Goal: Information Seeking & Learning: Learn about a topic

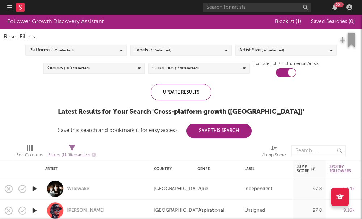
click at [8, 6] on icon "button" at bounding box center [9, 7] width 5 height 6
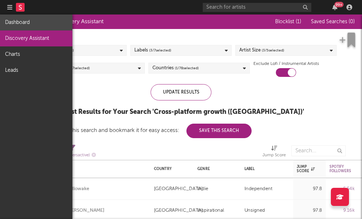
click at [13, 25] on link "Dashboard" at bounding box center [36, 22] width 72 height 16
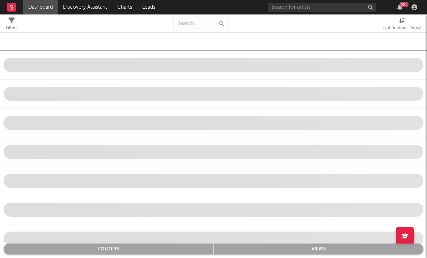
click at [362, 26] on div "Notifications (Artist)" at bounding box center [402, 28] width 38 height 9
select select "-1"
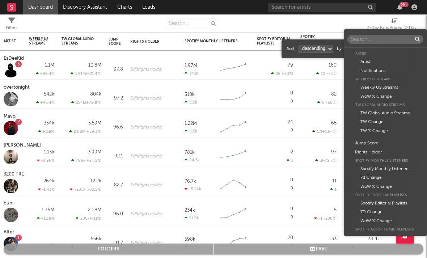
click at [359, 52] on body "Dashboard Discovery Assistant Charts Leads 99 + Notifications Settings Mark all…" at bounding box center [213, 129] width 427 height 258
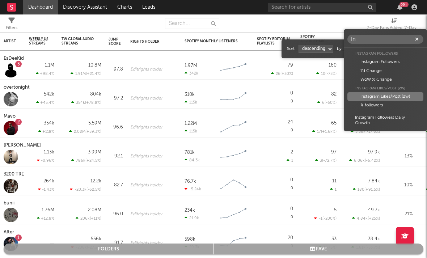
type input "In"
click at [362, 94] on div "Instagram Likes/Post (2w)" at bounding box center [386, 96] width 76 height 9
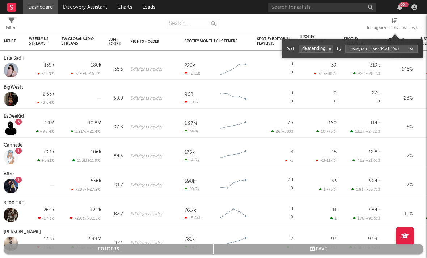
select select "1"
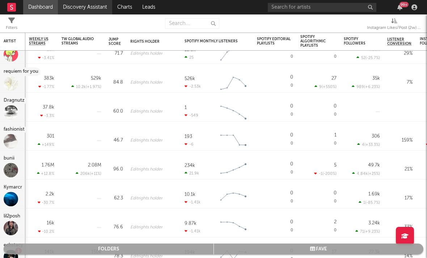
click at [83, 11] on link "Discovery Assistant" at bounding box center [85, 7] width 54 height 14
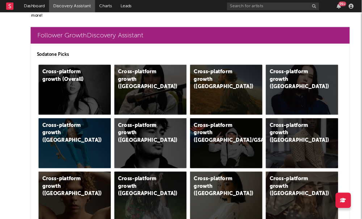
scroll to position [156, 0]
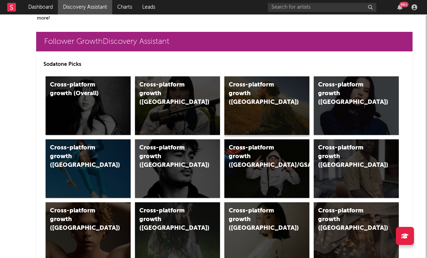
click at [236, 92] on div "Cross-platform growth ([GEOGRAPHIC_DATA])" at bounding box center [259, 94] width 61 height 26
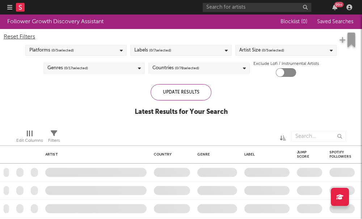
checkbox input "true"
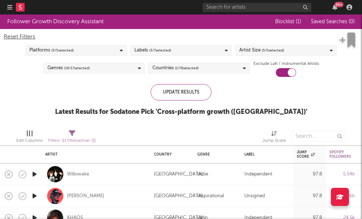
click at [260, 50] on div "Artist Size ( 5 / 5 selected)" at bounding box center [261, 50] width 45 height 9
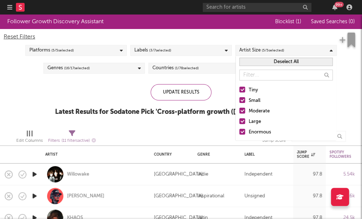
click at [242, 112] on div at bounding box center [242, 111] width 6 height 6
click at [239, 112] on input "Moderate" at bounding box center [239, 111] width 0 height 9
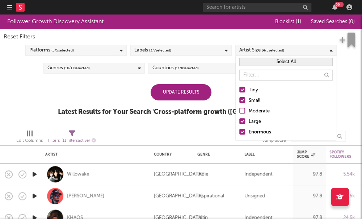
click at [242, 118] on div at bounding box center [242, 121] width 6 height 6
click at [239, 118] on input "Large" at bounding box center [239, 121] width 0 height 9
click at [242, 133] on div at bounding box center [242, 132] width 6 height 6
click at [239, 133] on input "Enormous" at bounding box center [239, 132] width 0 height 9
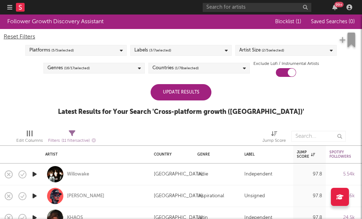
click at [126, 80] on div "Follower Growth Discovery Assistant Blocklist ( 1 ) Saved Searches ( 0 ) Reset …" at bounding box center [181, 68] width 362 height 109
click at [182, 91] on div "Update Results" at bounding box center [181, 92] width 61 height 16
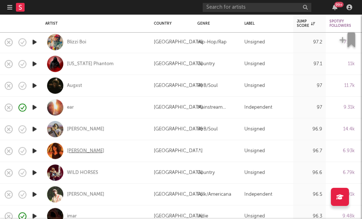
click at [84, 152] on div "[PERSON_NAME]" at bounding box center [85, 150] width 37 height 7
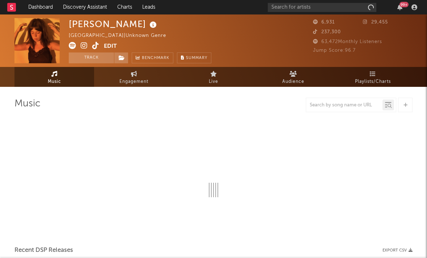
select select "1w"
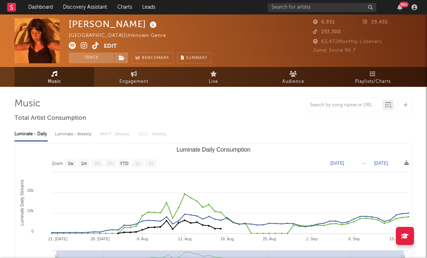
click at [87, 46] on icon at bounding box center [84, 45] width 7 height 7
